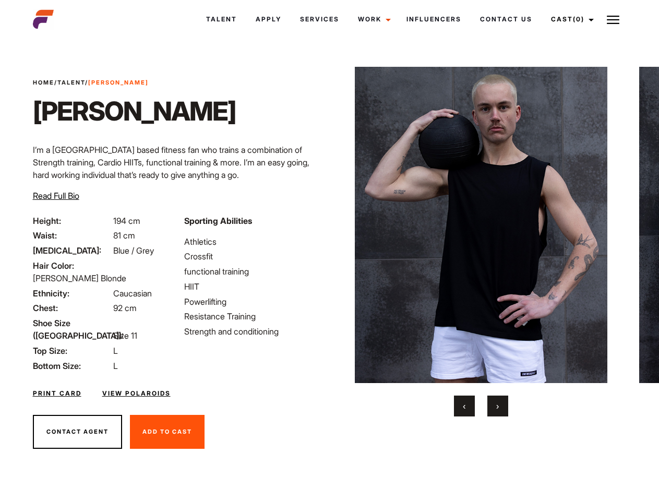
click at [570, 19] on link "Cast (0)" at bounding box center [571, 19] width 58 height 28
click at [613, 19] on img at bounding box center [613, 20] width 13 height 13
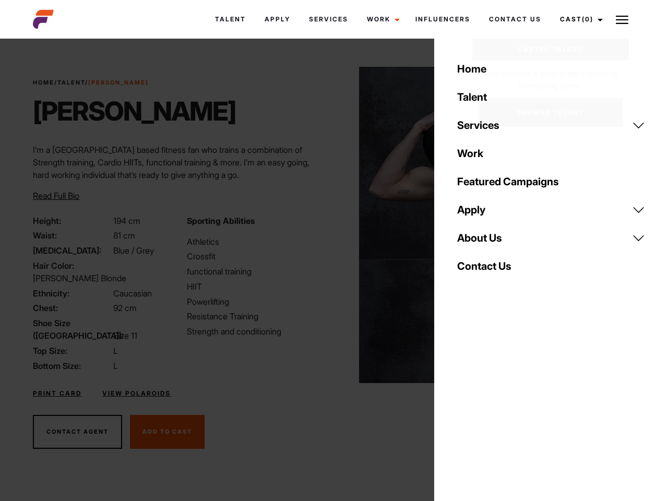
click at [481, 242] on img at bounding box center [485, 225] width 253 height 316
click at [329, 225] on div "Sporting Abilities Athletics Crossfit functional training HIIT Powerlifting Res…" at bounding box center [257, 294] width 153 height 158
click at [465, 406] on div "Home Talent Services Talent Casting Photography Videography Creative Hair and M…" at bounding box center [551, 250] width 234 height 501
click at [498, 406] on div "Home Talent Services Talent Casting Photography Videography Creative Hair and M…" at bounding box center [551, 250] width 234 height 501
